Goal: Task Accomplishment & Management: Complete application form

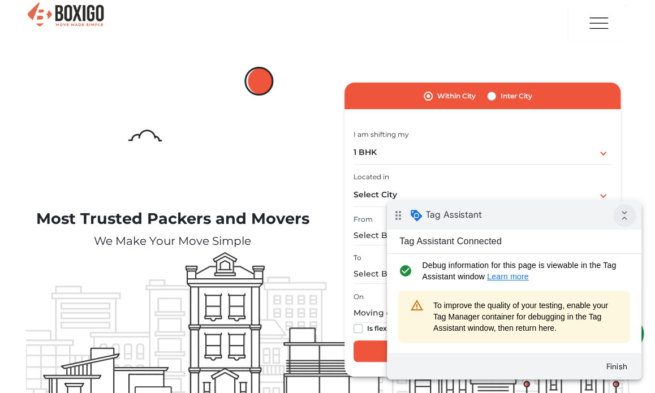
click at [621, 213] on icon "collapse_all" at bounding box center [624, 215] width 23 height 23
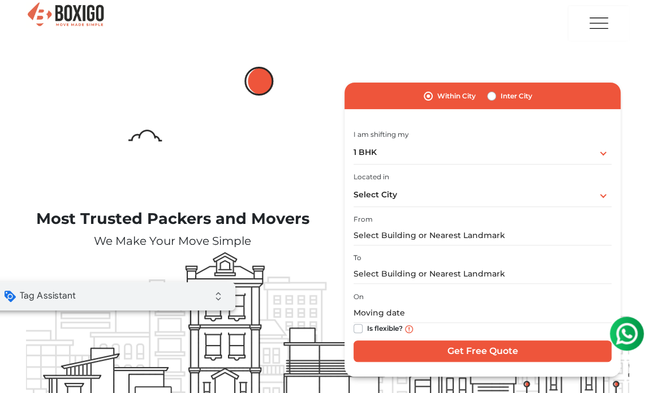
click at [169, 289] on div "drag_indicator Tag Assistant expand_all" at bounding box center [108, 296] width 255 height 28
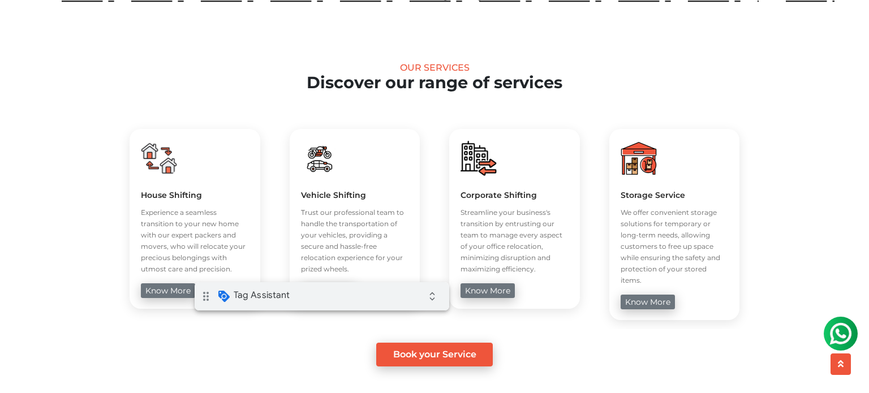
scroll to position [395, 0]
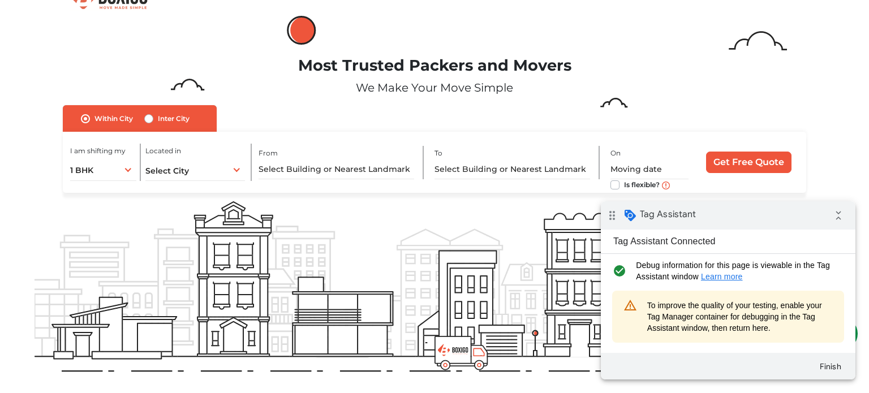
scroll to position [24, 0]
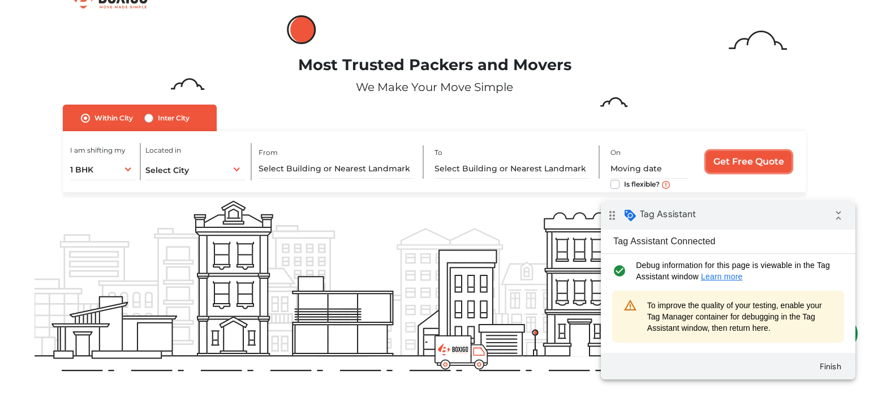
click at [748, 160] on input "Get Free Quote" at bounding box center [748, 161] width 85 height 21
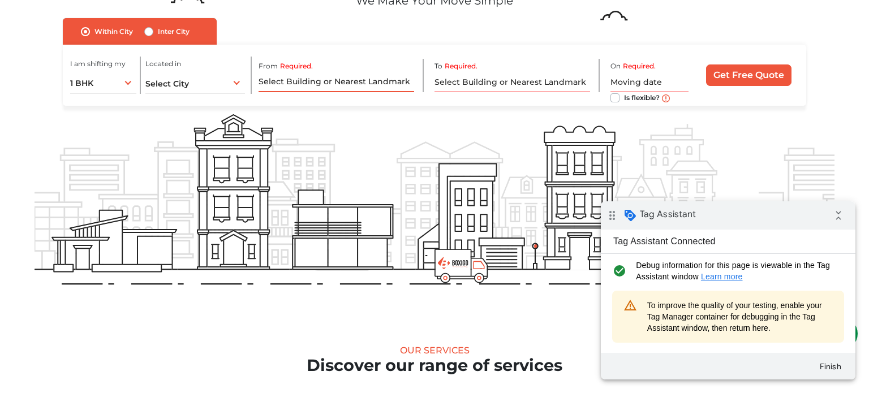
scroll to position [0, 0]
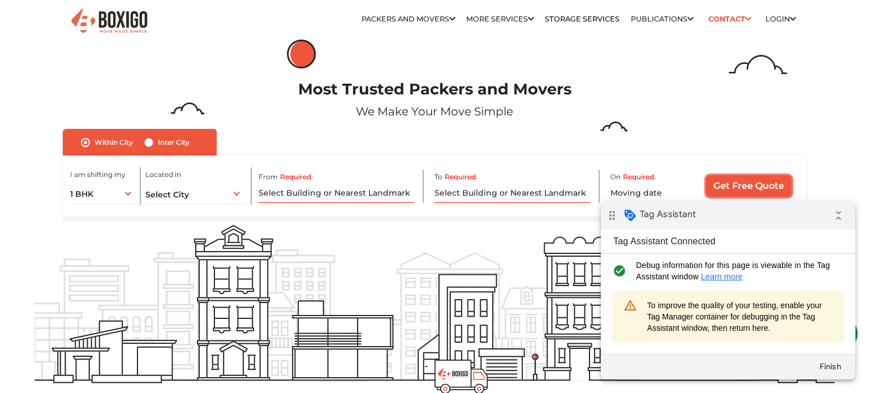
click at [765, 183] on input "Get Free Quote" at bounding box center [748, 185] width 85 height 21
click at [838, 213] on icon "collapse_all" at bounding box center [838, 215] width 23 height 23
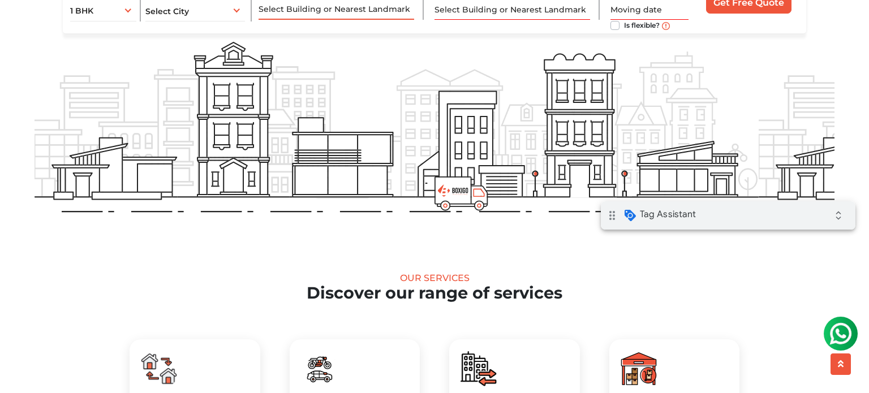
scroll to position [188, 0]
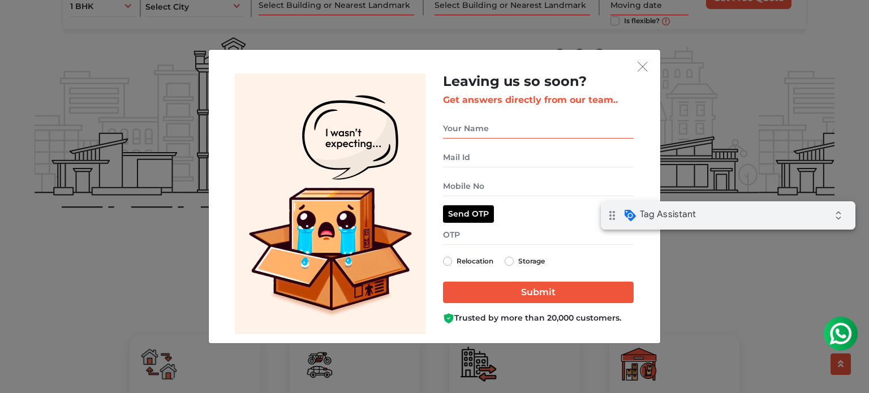
click at [493, 125] on input "get free quote dialog" at bounding box center [538, 129] width 191 height 20
type input "sowmya"
click at [502, 161] on input "get free quote dialog" at bounding box center [538, 158] width 191 height 20
type input "s"
click at [490, 129] on input "sowmya" at bounding box center [538, 129] width 191 height 20
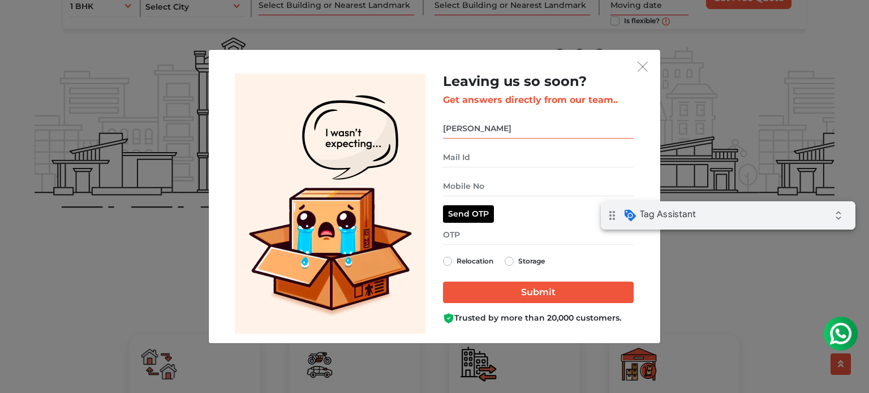
click at [490, 129] on input "sowmya" at bounding box center [538, 129] width 191 height 20
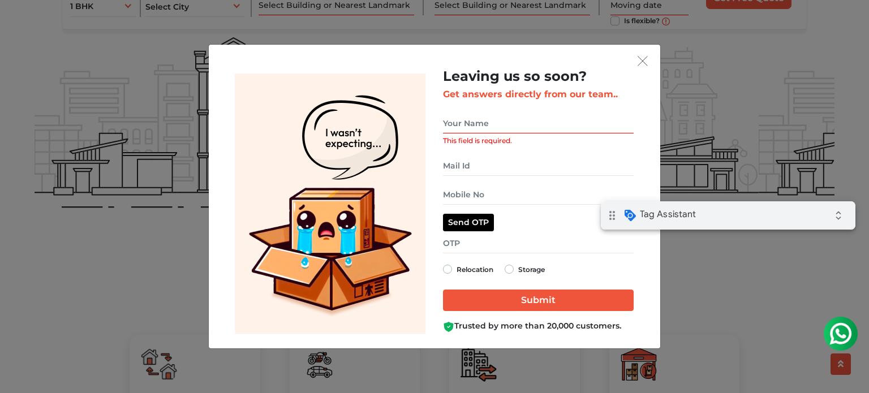
type input "A aliqua Cumque con"
type input "Et pariatur Est qui"
type input "19-Nov-2017"
checkbox input "true"
type input "Trevor Nguyen"
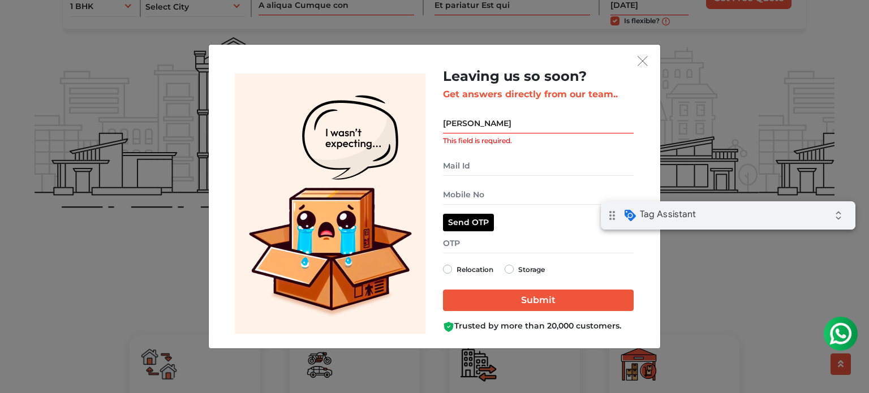
type input "poxazuluqo@mailinator.com"
type input "72"
type input "40"
radio input "true"
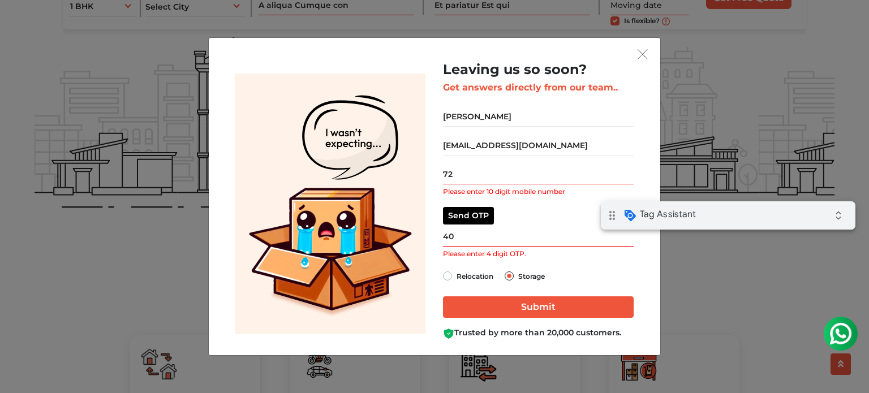
click at [489, 123] on input "Trevor Nguyen" at bounding box center [538, 117] width 191 height 20
type input "Trevor Nguyen"
click at [503, 171] on input "72" at bounding box center [538, 175] width 191 height 20
